Goal: Information Seeking & Learning: Learn about a topic

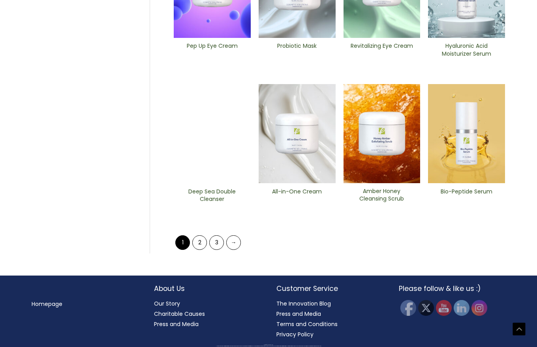
scroll to position [325, 0]
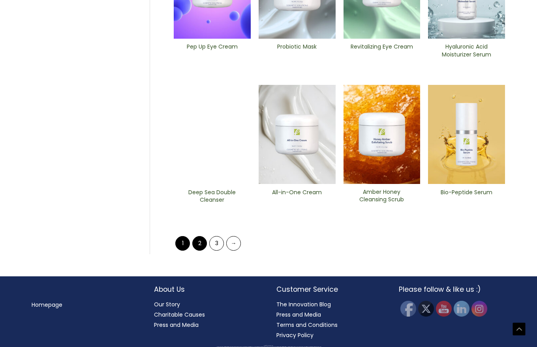
click at [202, 244] on link "2" at bounding box center [199, 243] width 15 height 15
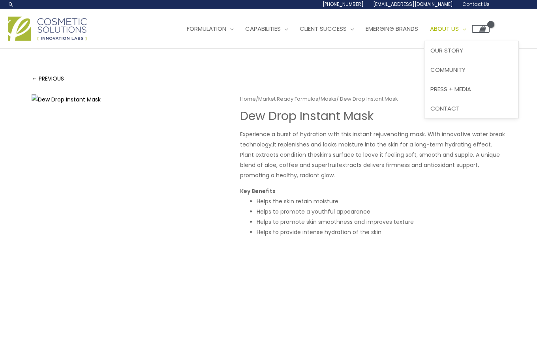
click at [459, 29] on span "About Us" at bounding box center [444, 28] width 29 height 8
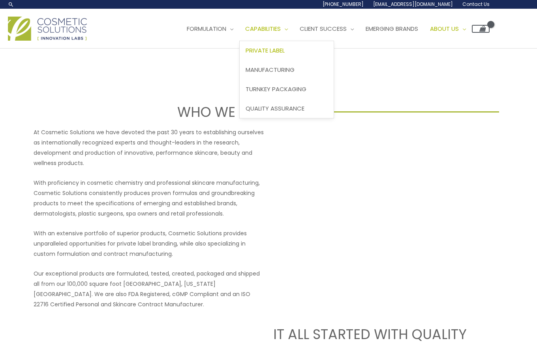
click at [285, 53] on span "Private Label" at bounding box center [265, 50] width 39 height 8
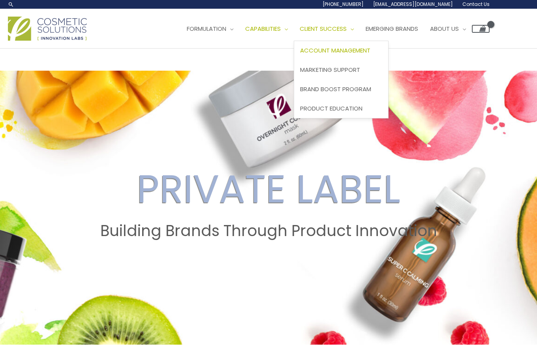
click at [362, 51] on span "Account Management" at bounding box center [335, 50] width 70 height 8
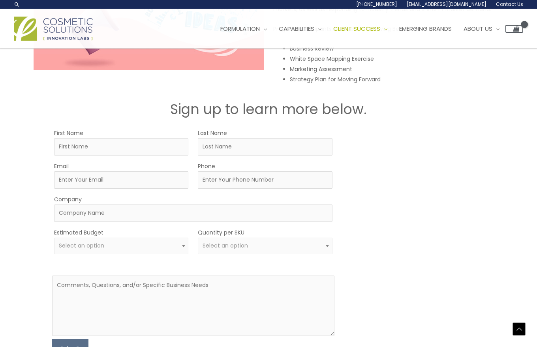
scroll to position [1142, 0]
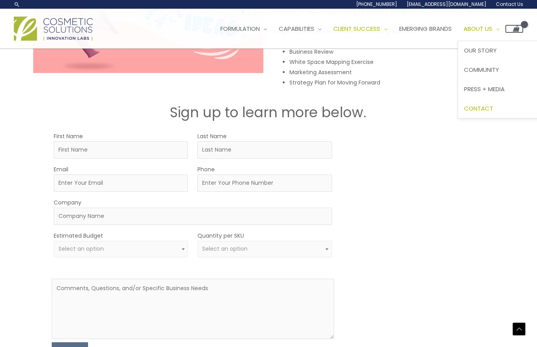
click at [493, 105] on span "Contact" at bounding box center [478, 108] width 29 height 8
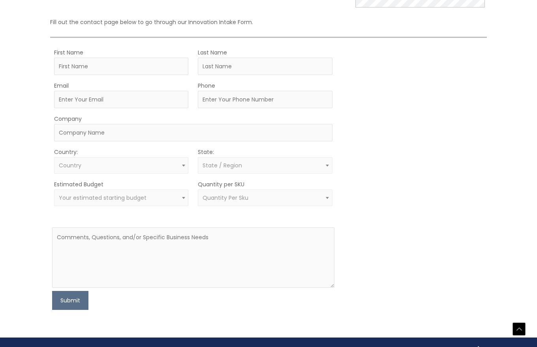
scroll to position [196, 0]
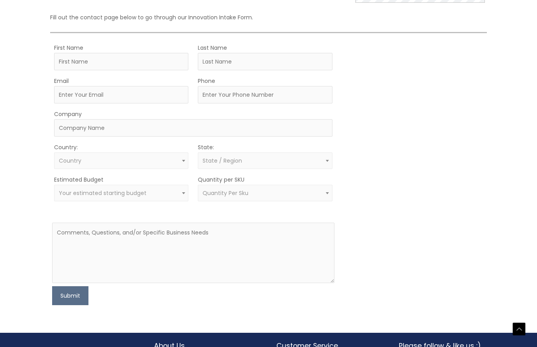
click at [168, 185] on span "Your estimated starting budget" at bounding box center [121, 193] width 134 height 17
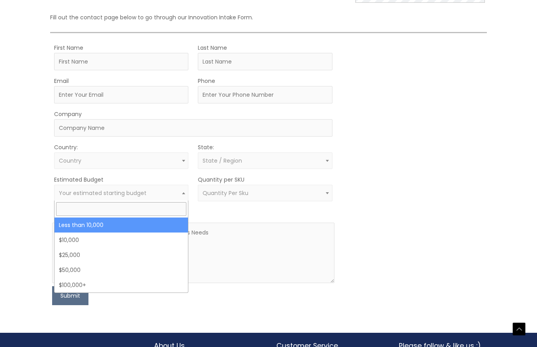
click at [361, 207] on div "MOQ TRIGGER STEP 2 TRIGGER" at bounding box center [414, 174] width 141 height 263
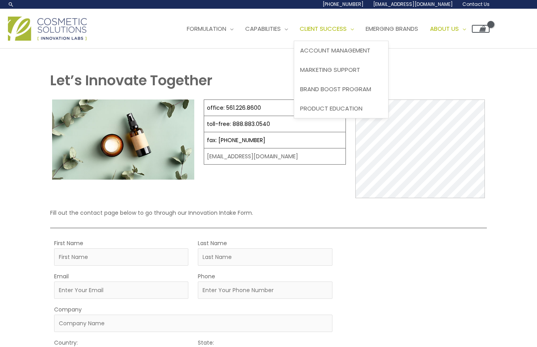
scroll to position [0, 0]
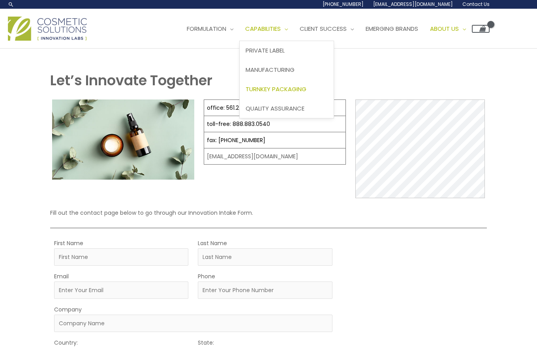
click at [279, 88] on span "Turnkey Packaging" at bounding box center [276, 89] width 61 height 8
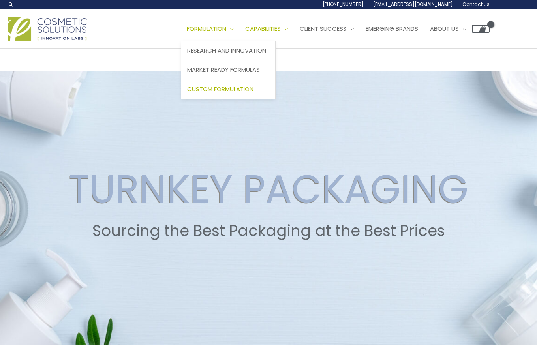
click at [223, 89] on span "Custom Formulation" at bounding box center [220, 89] width 66 height 8
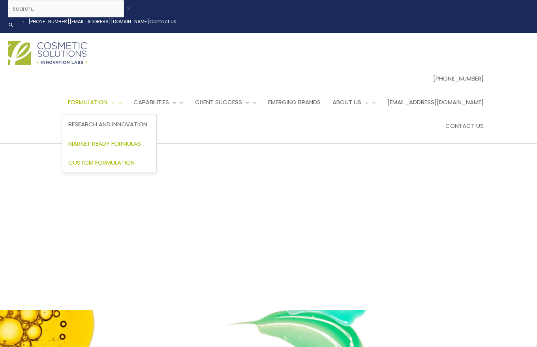
click at [141, 139] on span "Market Ready Formulas" at bounding box center [104, 143] width 73 height 8
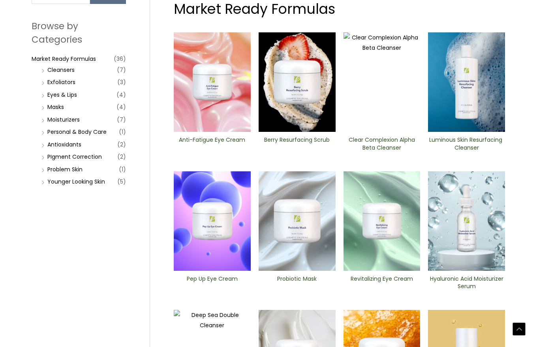
scroll to position [325, 0]
